Goal: Transaction & Acquisition: Download file/media

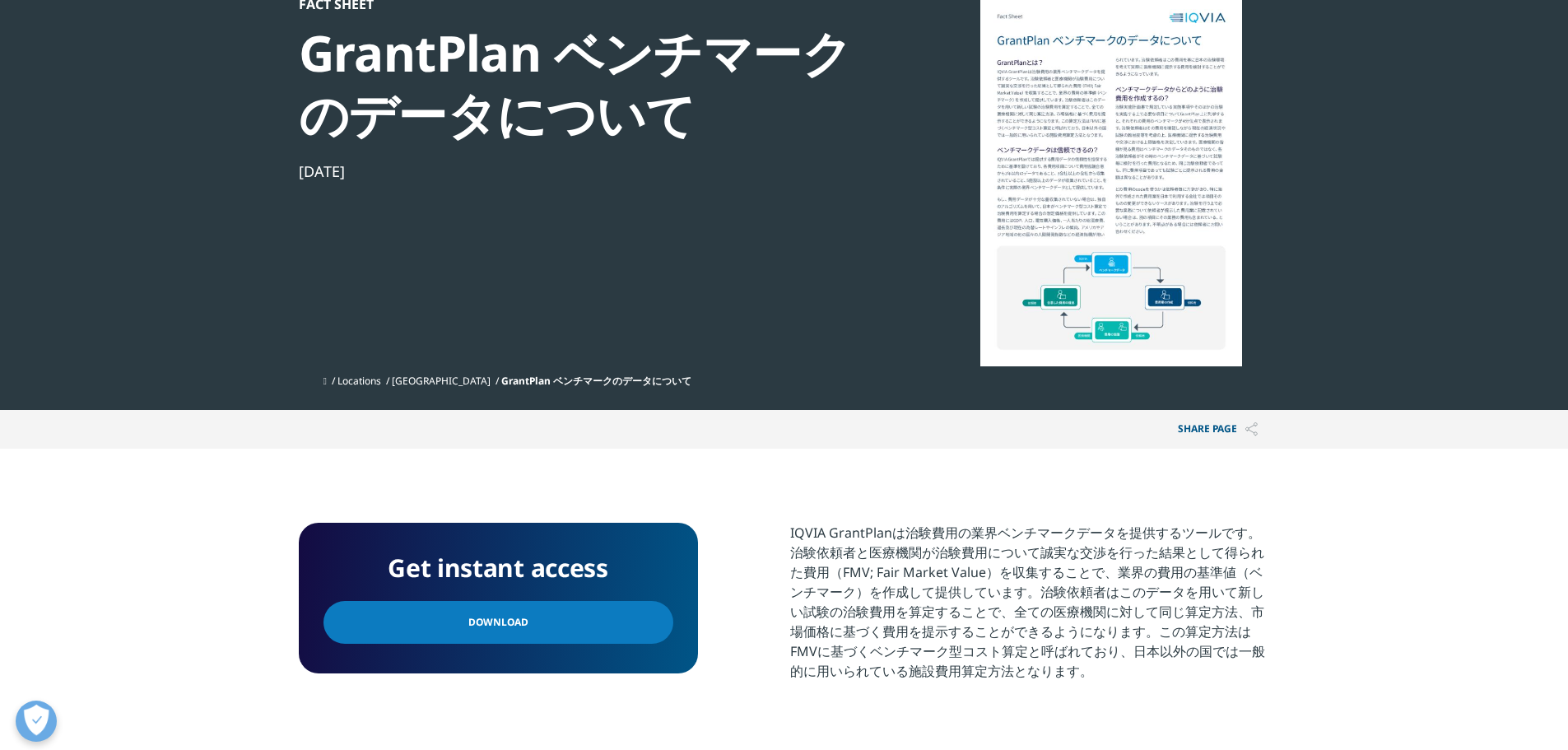
scroll to position [212, 971]
click at [591, 619] on link "Download" at bounding box center [498, 622] width 350 height 43
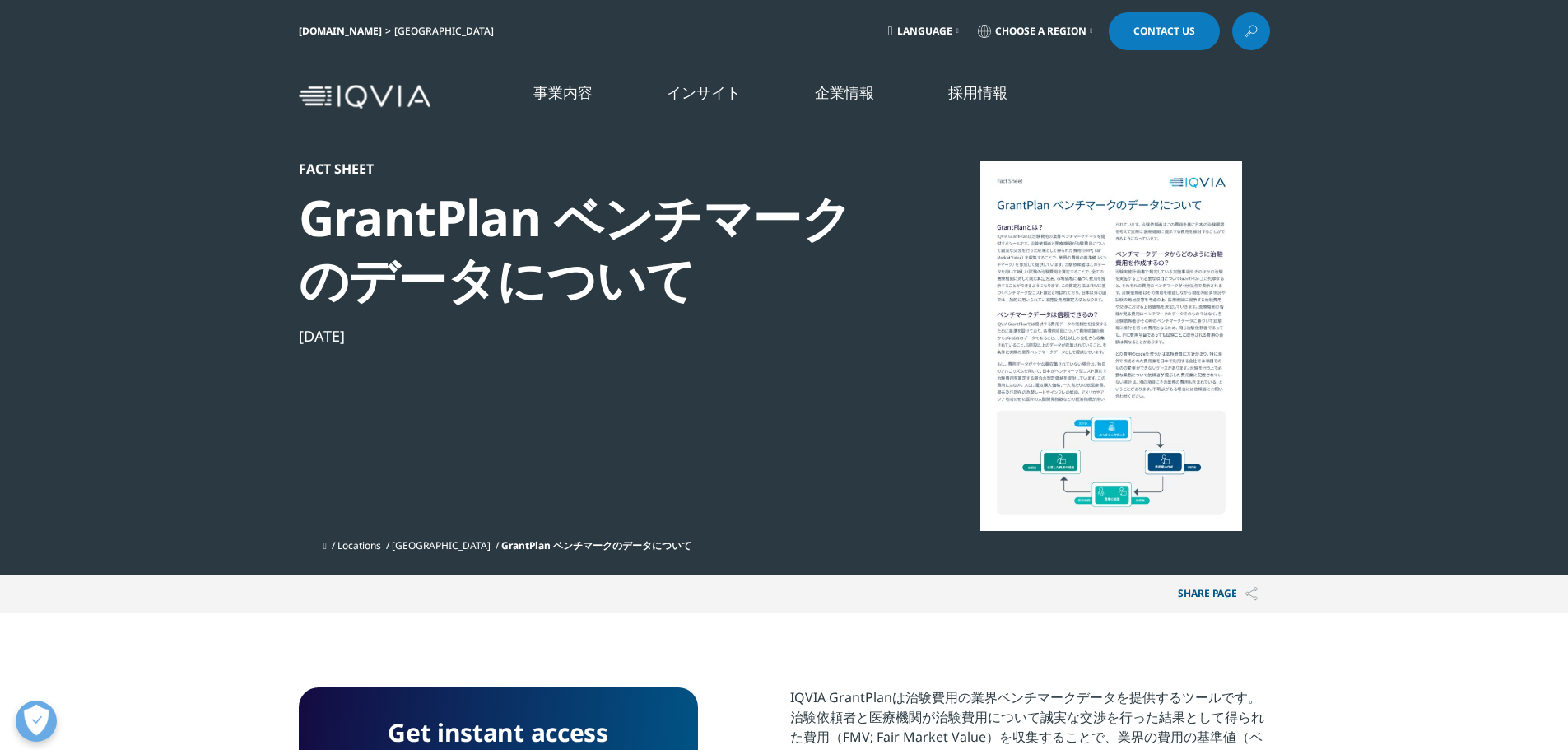
scroll to position [212, 971]
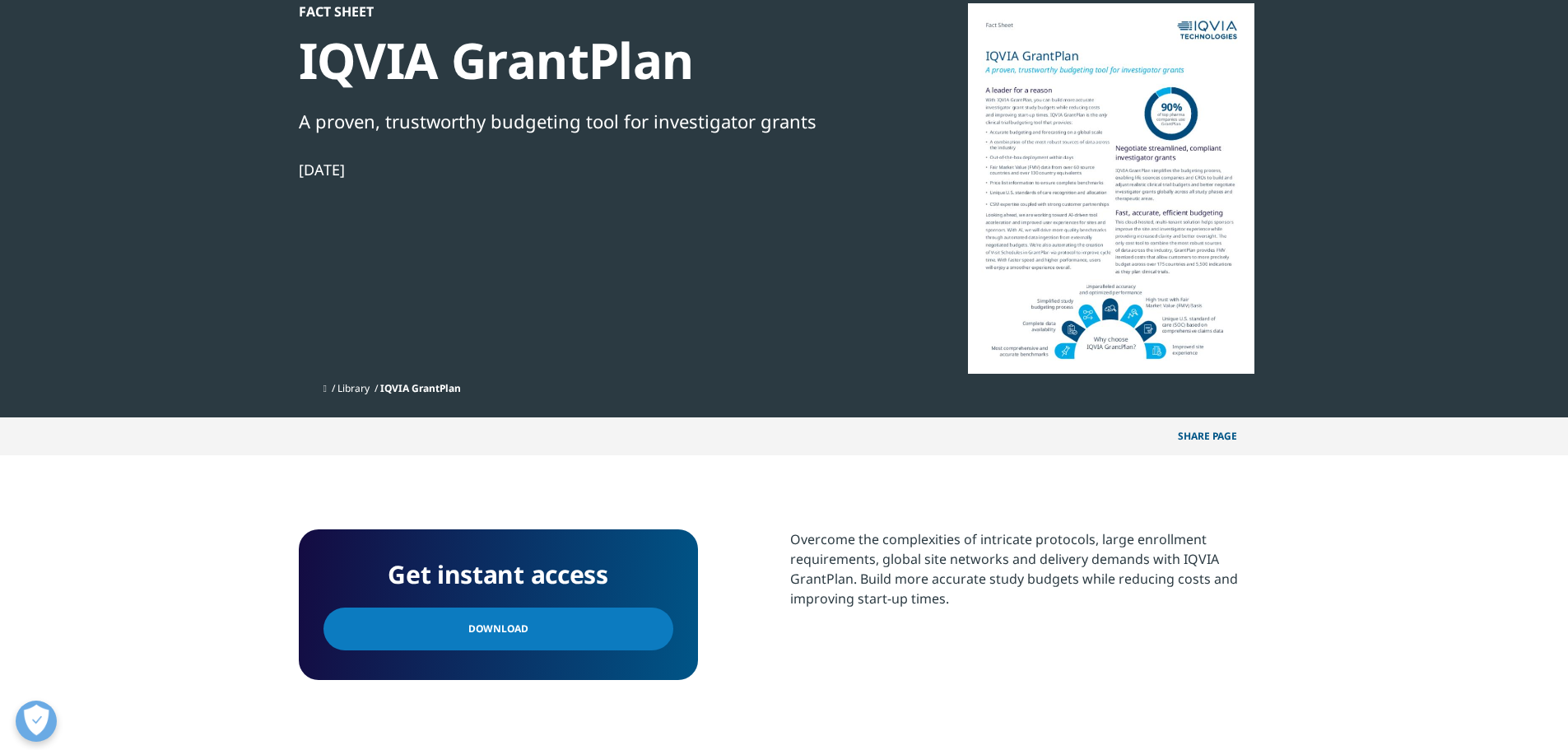
scroll to position [164, 0]
